Goal: Navigation & Orientation: Find specific page/section

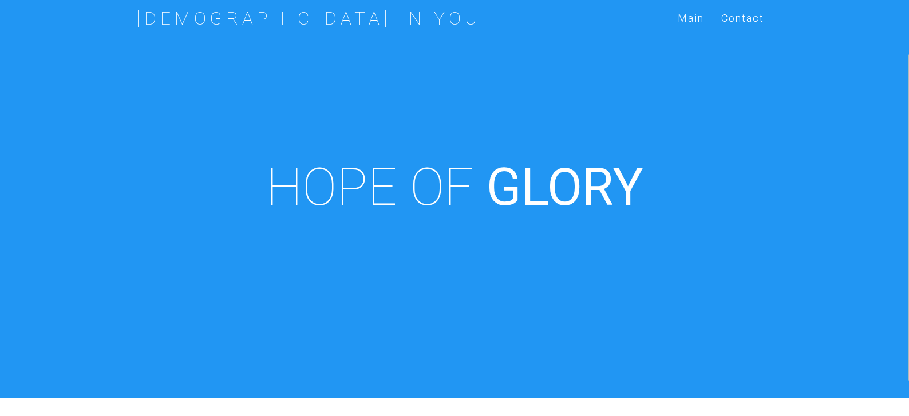
scroll to position [399, 0]
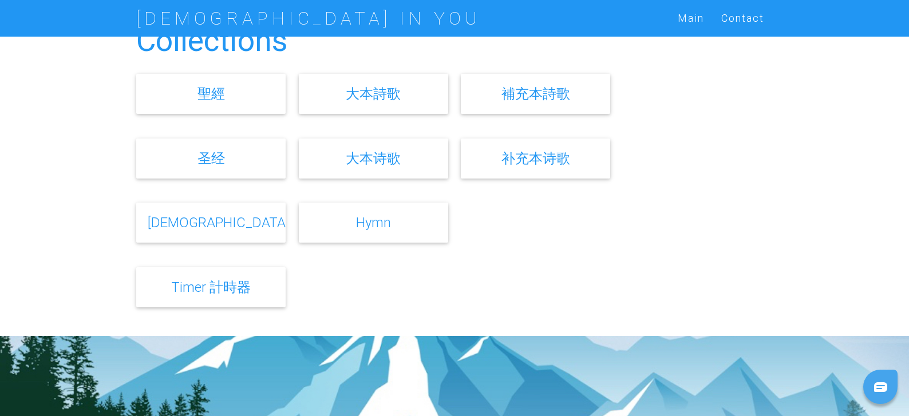
click at [391, 156] on link "大本诗歌" at bounding box center [373, 158] width 55 height 17
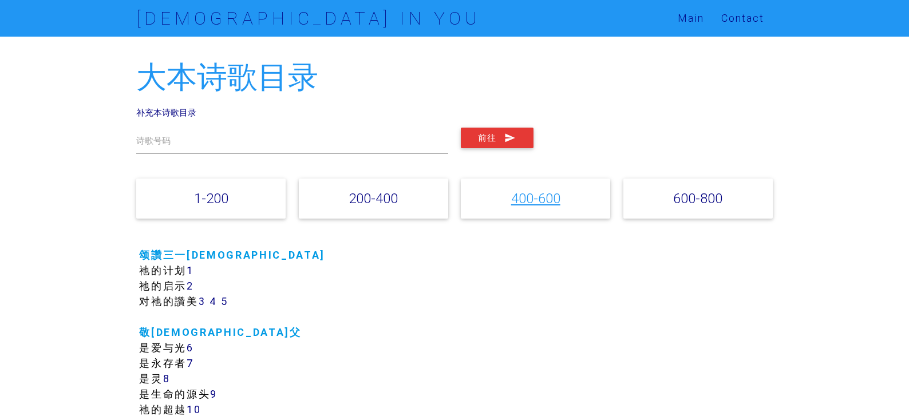
click at [533, 194] on link "400-600" at bounding box center [535, 198] width 49 height 17
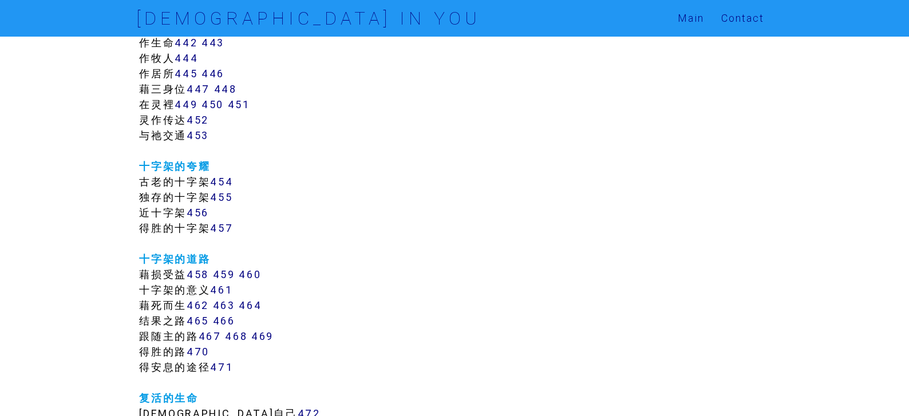
scroll to position [2946, 0]
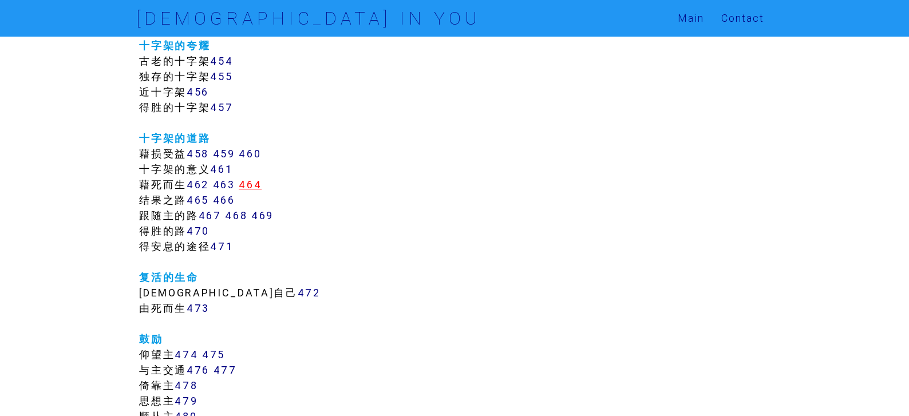
click at [257, 182] on link "464" at bounding box center [250, 184] width 23 height 13
